Goal: Task Accomplishment & Management: Manage account settings

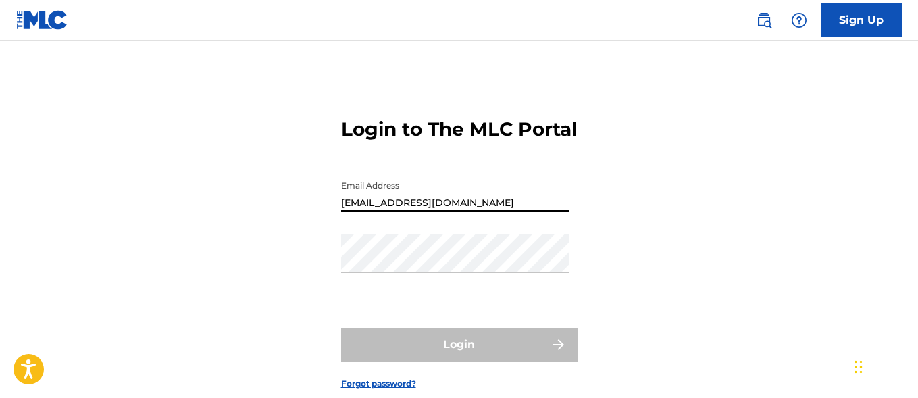
type input "[EMAIL_ADDRESS][DOMAIN_NAME]"
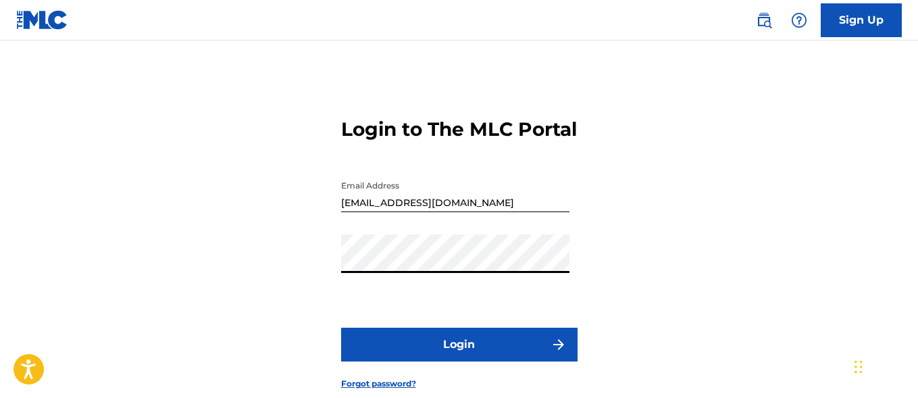
click at [459, 361] on button "Login" at bounding box center [459, 345] width 236 height 34
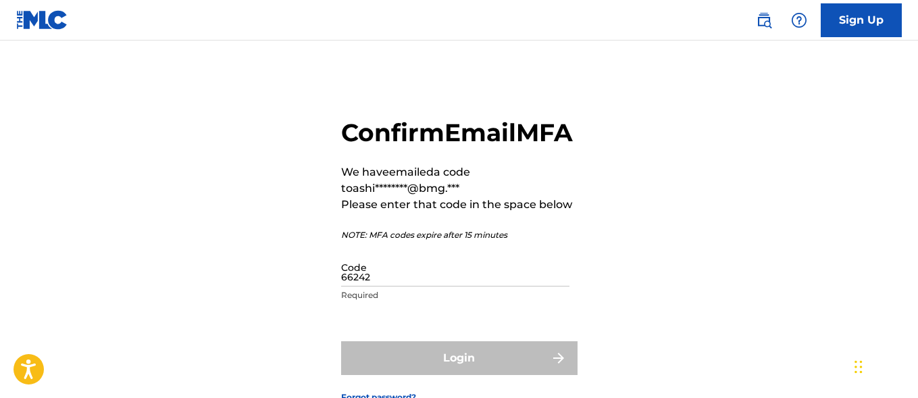
type input "662421"
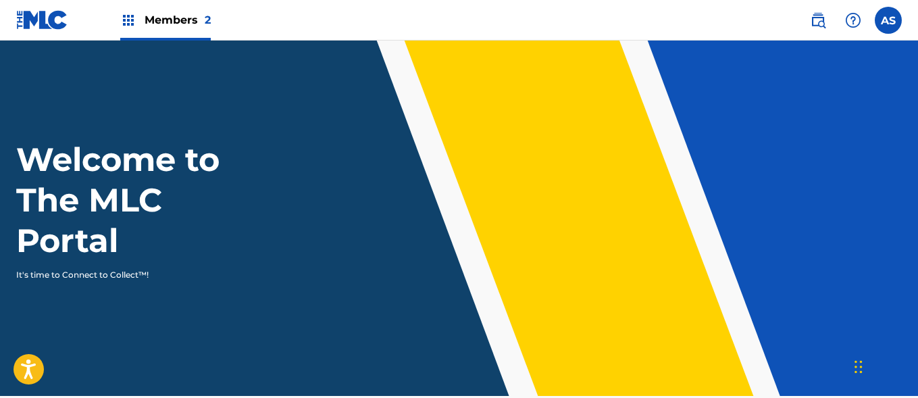
click at [128, 20] on img at bounding box center [128, 20] width 16 height 16
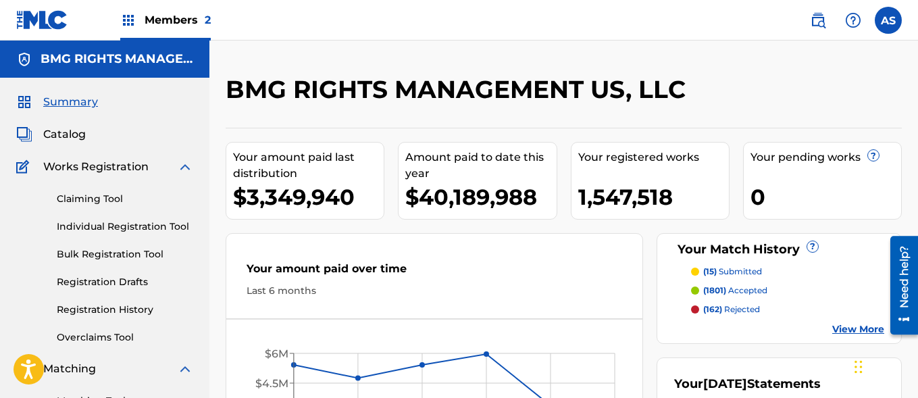
scroll to position [293, 0]
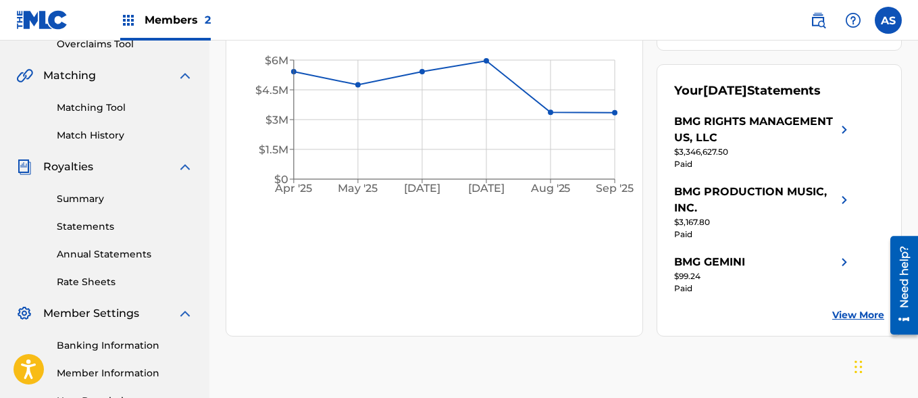
click at [125, 199] on link "Summary" at bounding box center [125, 199] width 136 height 14
